Goal: Information Seeking & Learning: Learn about a topic

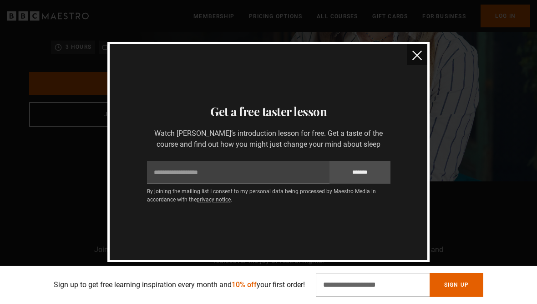
scroll to position [138, 0]
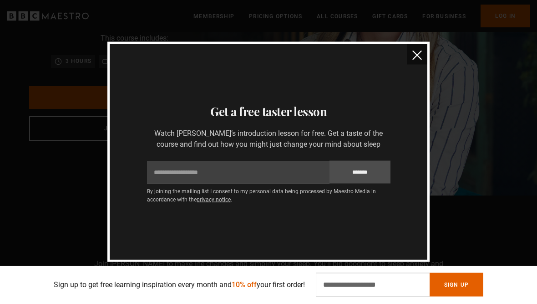
click at [420, 60] on img "close" at bounding box center [418, 56] width 10 height 10
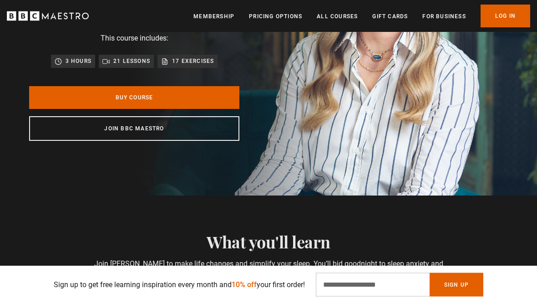
scroll to position [139, 0]
click at [503, 19] on link "Log In" at bounding box center [506, 16] width 50 height 23
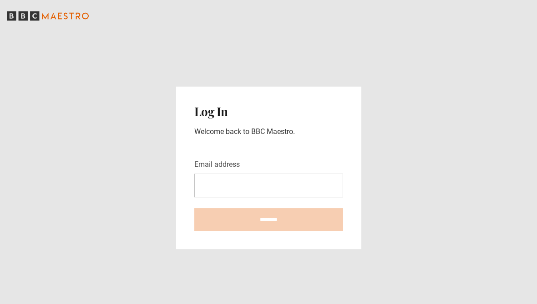
click at [234, 185] on input "Email address" at bounding box center [268, 186] width 149 height 24
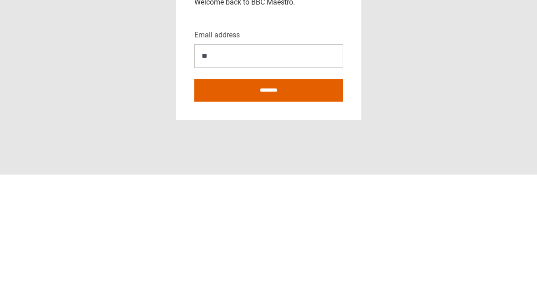
type input "***"
type input "**********"
click at [271, 208] on input "********" at bounding box center [268, 219] width 149 height 23
type input "**********"
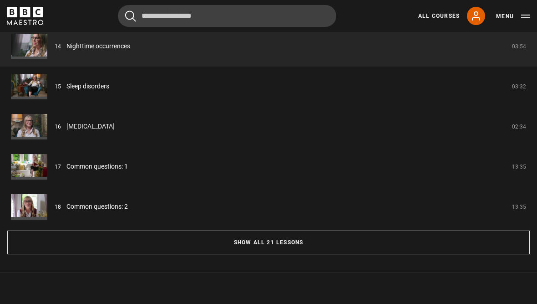
click at [287, 254] on button "Show all 21 lessons" at bounding box center [268, 243] width 523 height 24
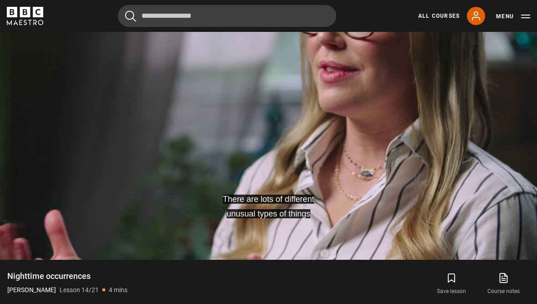
scroll to position [444, 0]
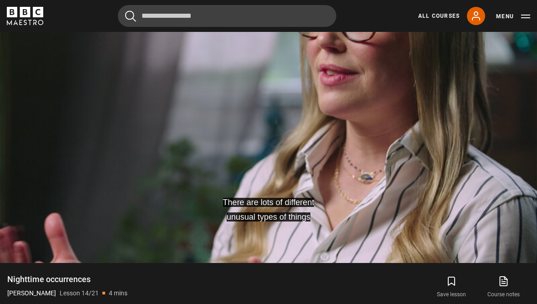
click at [422, 136] on video-js "There are lots of different unusual types of things Video Player is loading. Pl…" at bounding box center [268, 111] width 537 height 302
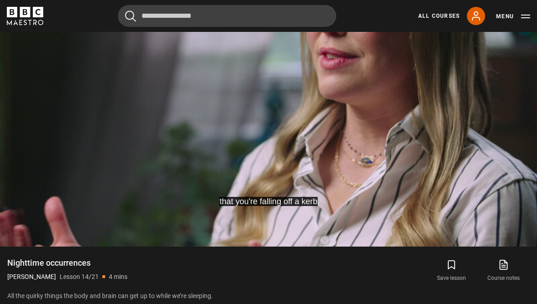
scroll to position [461, 0]
click at [493, 192] on video-js "or falling out of a plane. Video Player is loading. Play Lesson Nighttime occur…" at bounding box center [268, 95] width 537 height 302
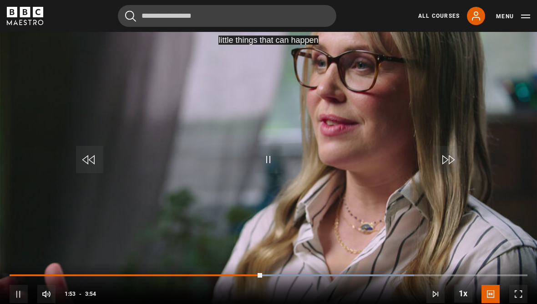
scroll to position [393, 0]
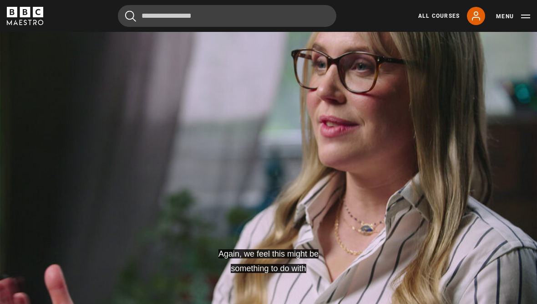
click at [272, 163] on button "Pause" at bounding box center [269, 160] width 32 height 41
click at [465, 111] on video-js "that there's something in the room next to you Video Player is loading. Play Le…" at bounding box center [268, 163] width 537 height 302
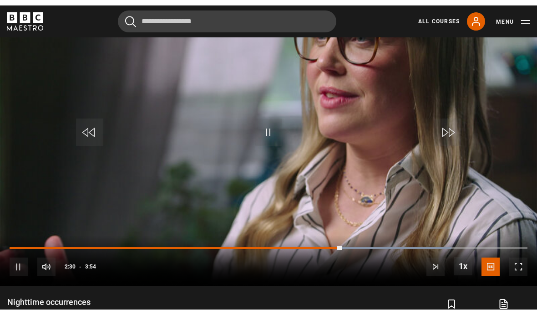
scroll to position [439, 0]
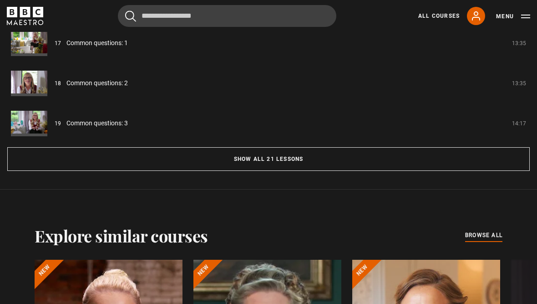
scroll to position [880, 0]
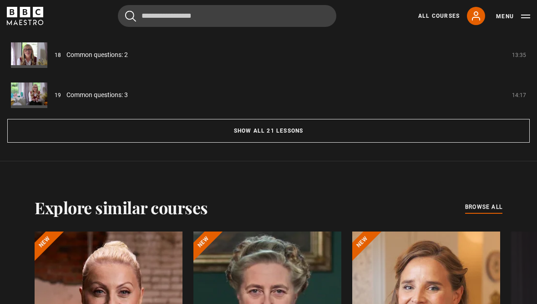
click at [321, 143] on button "Show all 21 lessons" at bounding box center [268, 131] width 523 height 24
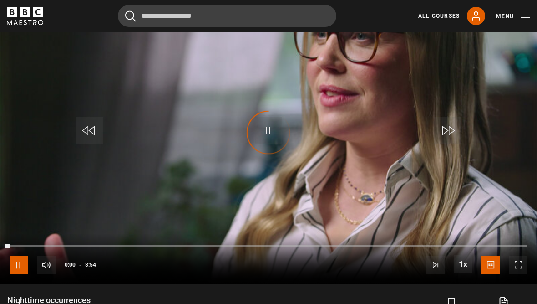
scroll to position [424, 0]
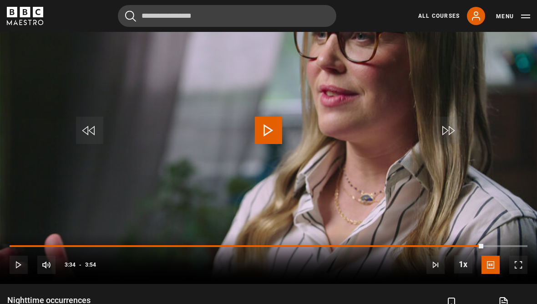
click at [290, 168] on video-js "that can cause these things to start becoming a problem. Video Player is loadin…" at bounding box center [268, 132] width 537 height 302
click at [449, 109] on video-js "it's really important that you speak to your doctor. Video Player is loading. P…" at bounding box center [268, 132] width 537 height 302
